Goal: Navigation & Orientation: Find specific page/section

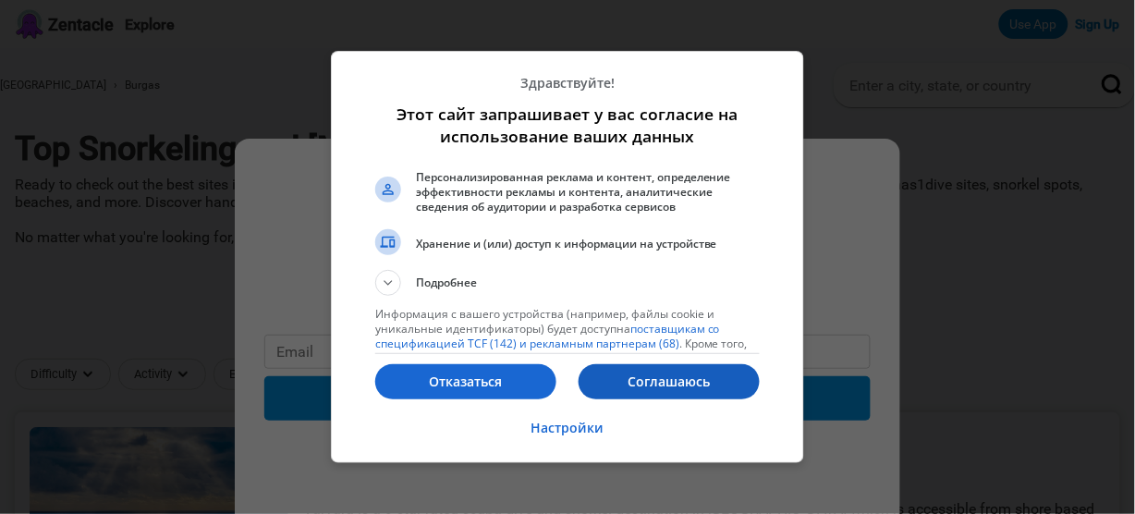
click at [648, 377] on p "Соглашаюсь" at bounding box center [668, 381] width 181 height 18
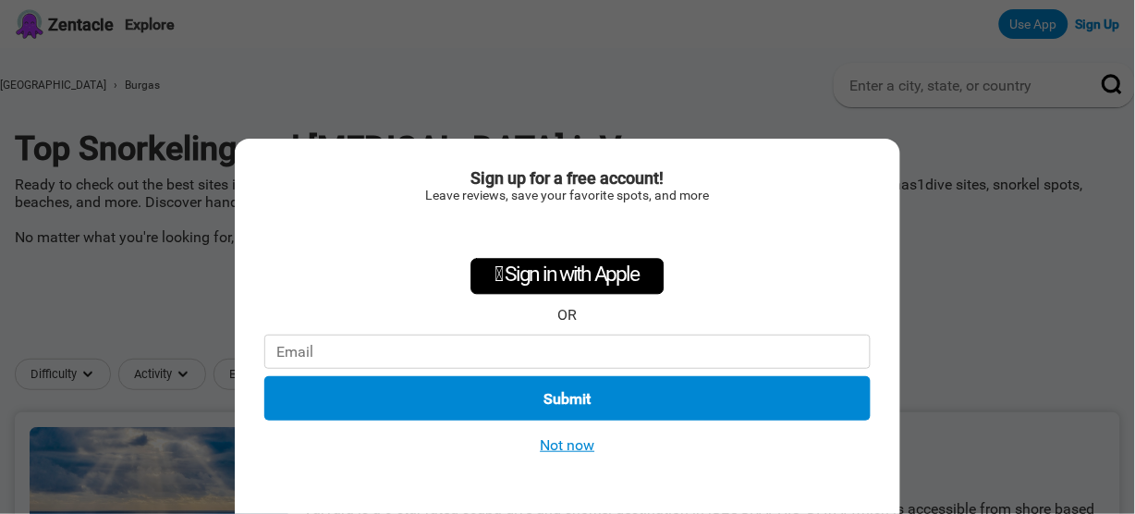
click at [571, 396] on button "Submit" at bounding box center [567, 398] width 606 height 44
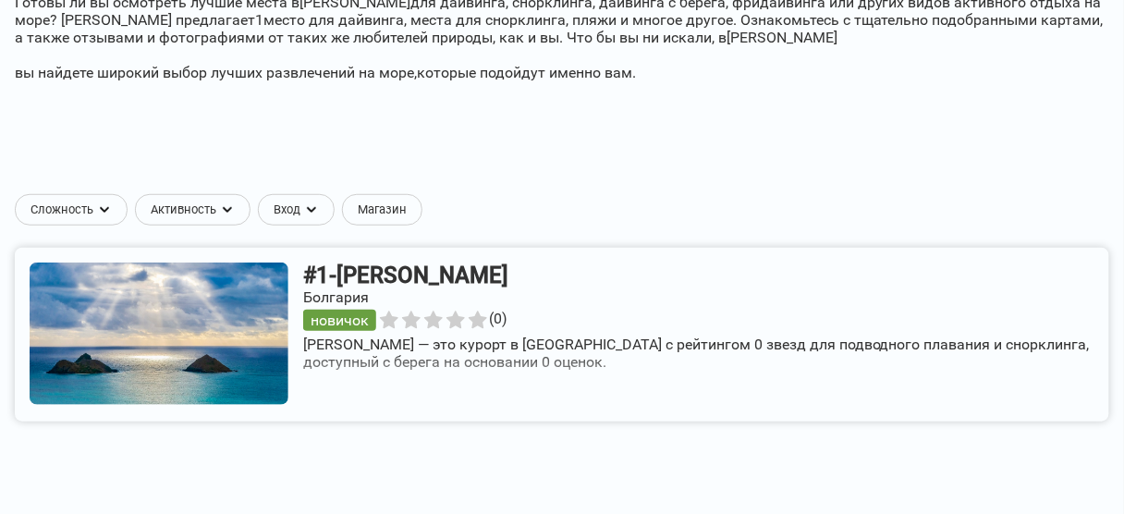
scroll to position [296, 0]
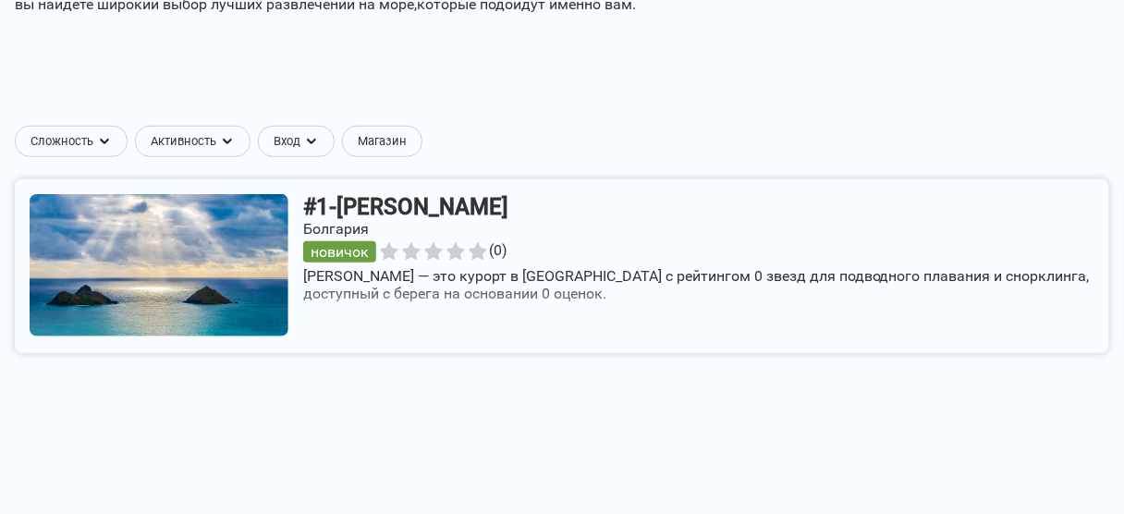
click at [495, 255] on link at bounding box center [562, 266] width 1094 height 174
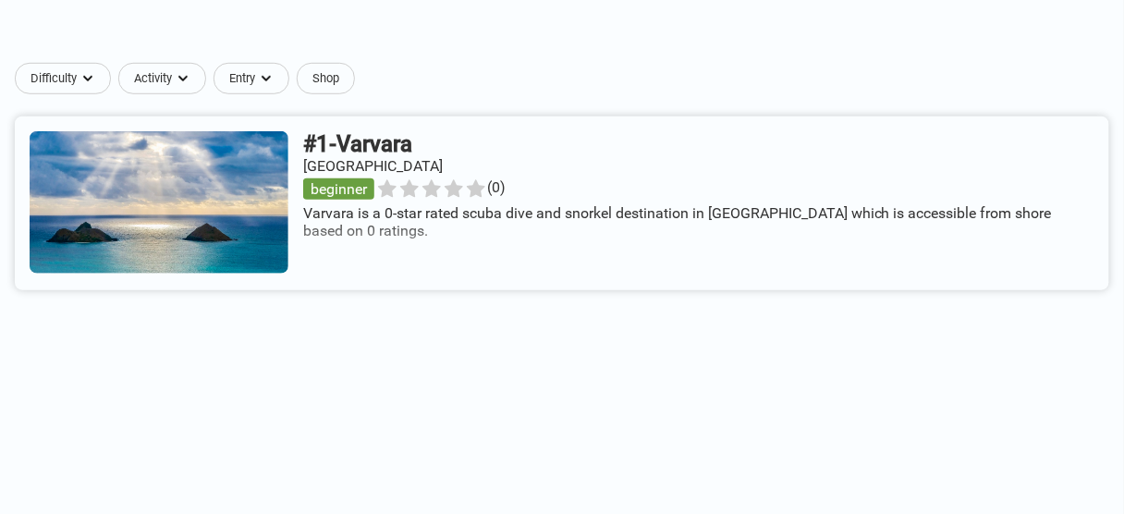
scroll to position [315, 0]
